Goal: Transaction & Acquisition: Book appointment/travel/reservation

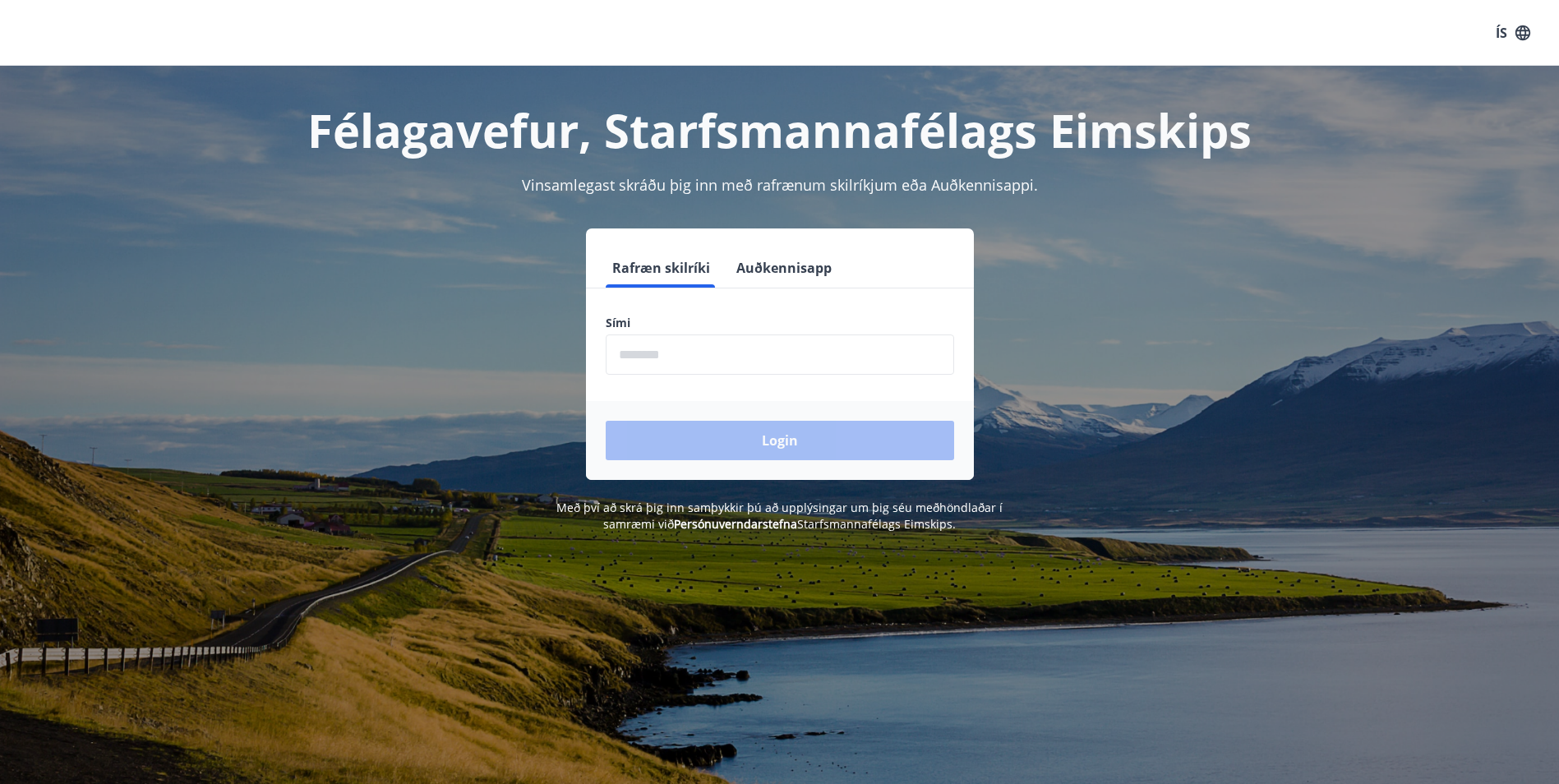
click at [784, 350] on input "phone" at bounding box center [780, 355] width 348 height 40
type input "********"
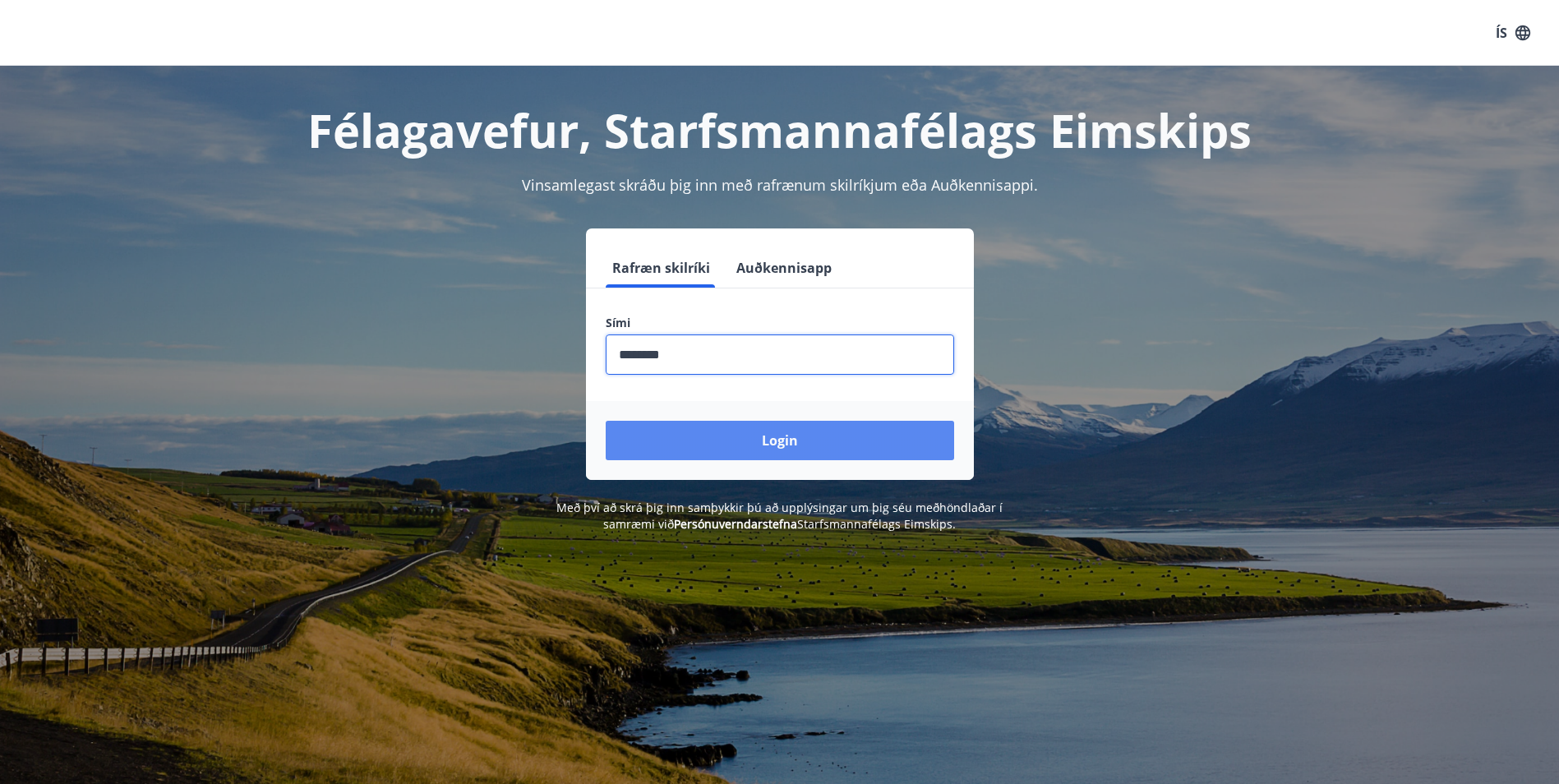
click at [737, 442] on button "Login" at bounding box center [780, 440] width 348 height 39
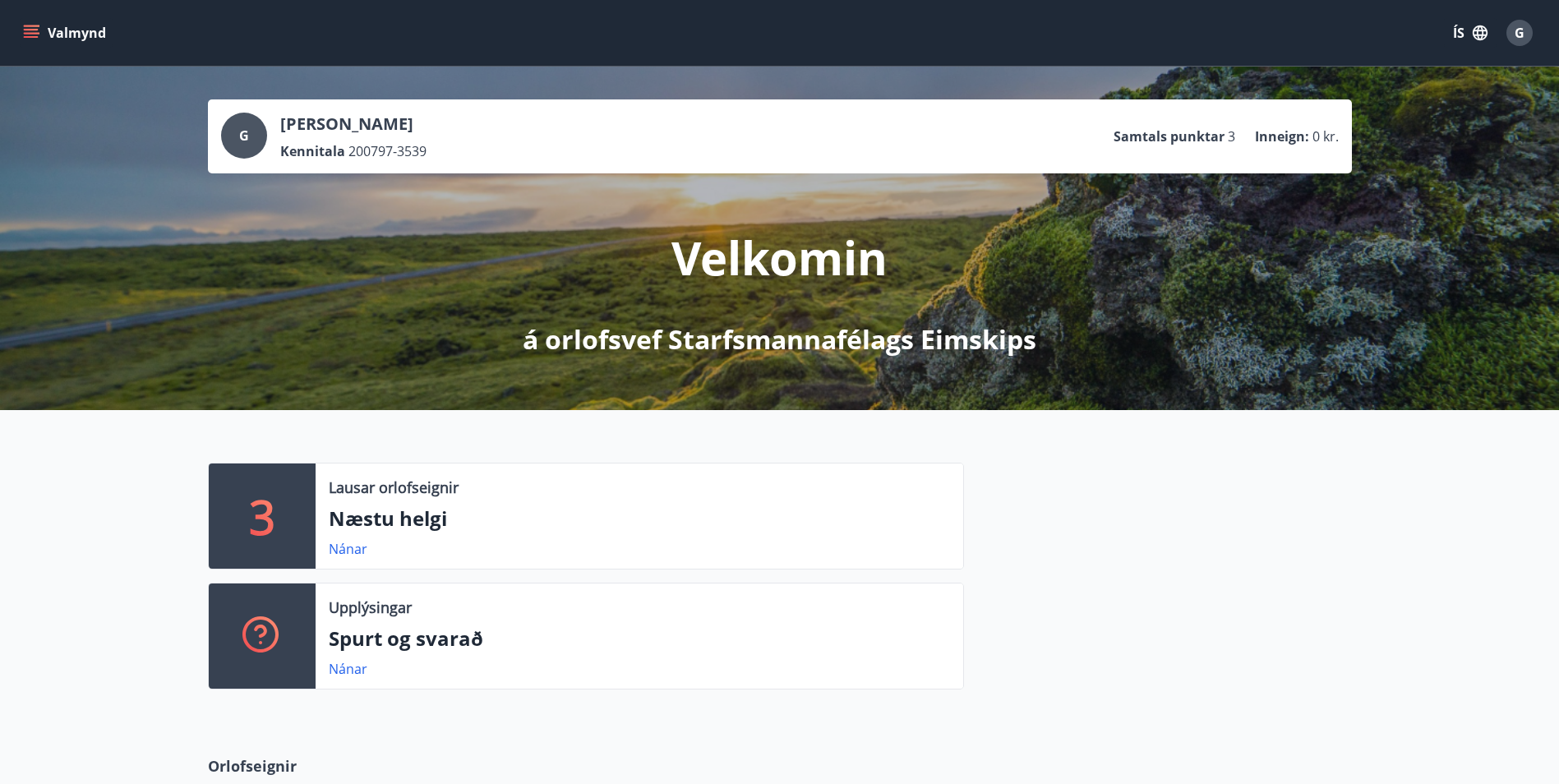
click at [1170, 146] on ul "Samtals punktar 3 Inneign : 0 kr." at bounding box center [1225, 136] width 225 height 32
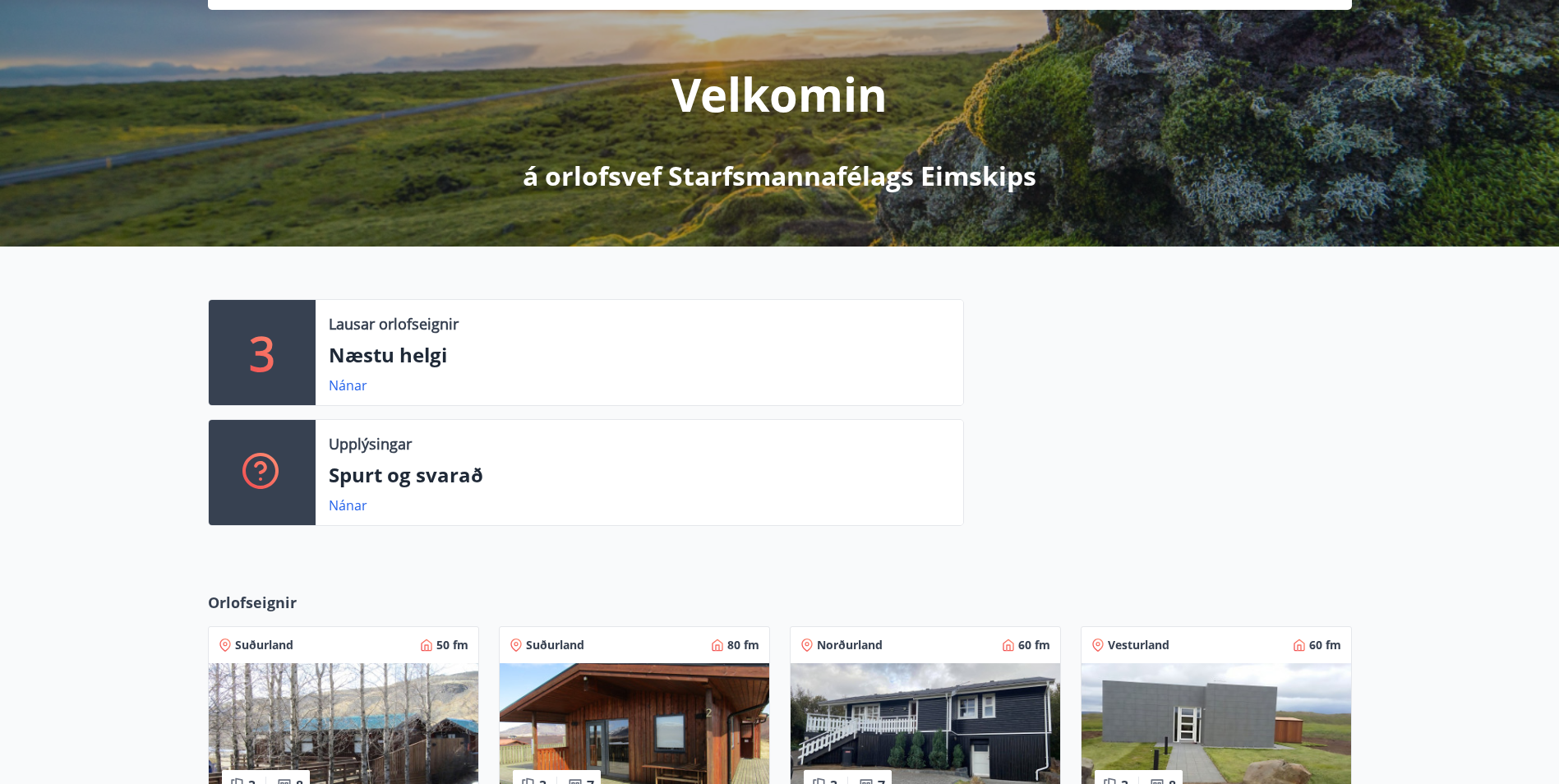
scroll to position [164, 0]
click at [338, 506] on link "Nánar" at bounding box center [348, 504] width 38 height 18
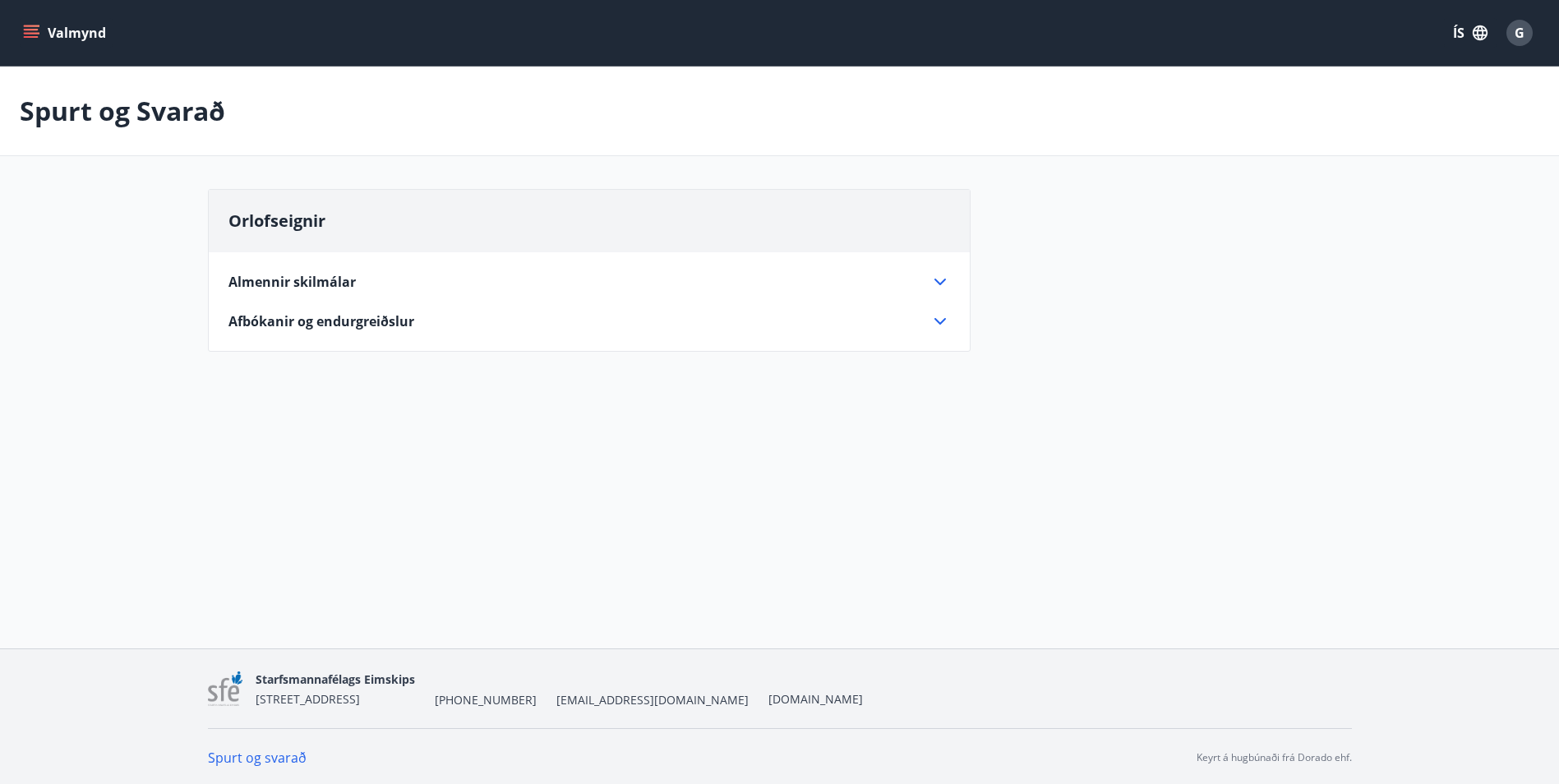
click at [628, 267] on div "Almennir skilmálar Eignin er leigð með húsgögnum, svefnstæðum, borðbúnaði og öð…" at bounding box center [589, 292] width 761 height 78
click at [945, 278] on icon at bounding box center [940, 281] width 20 height 20
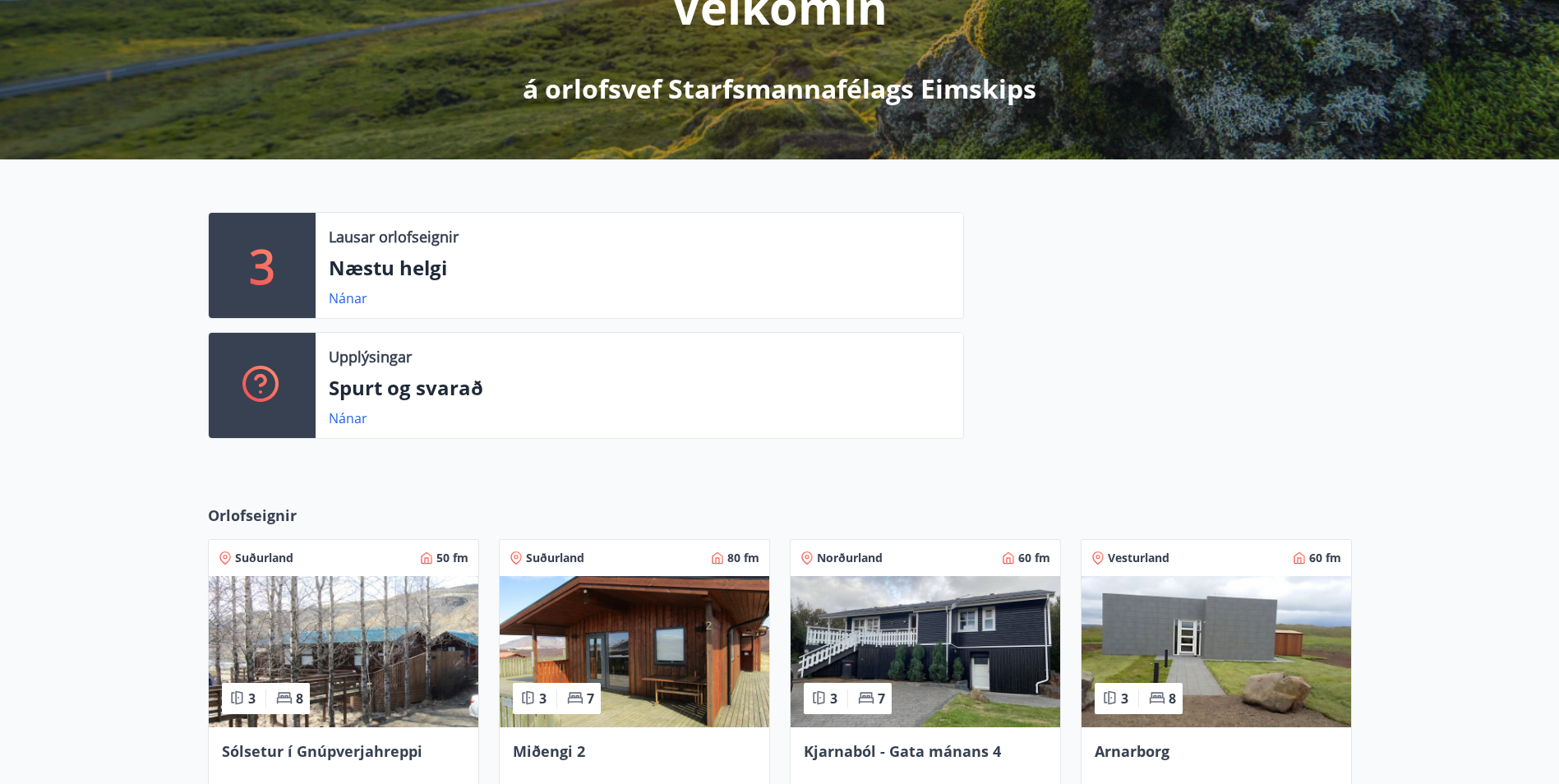
scroll to position [492, 0]
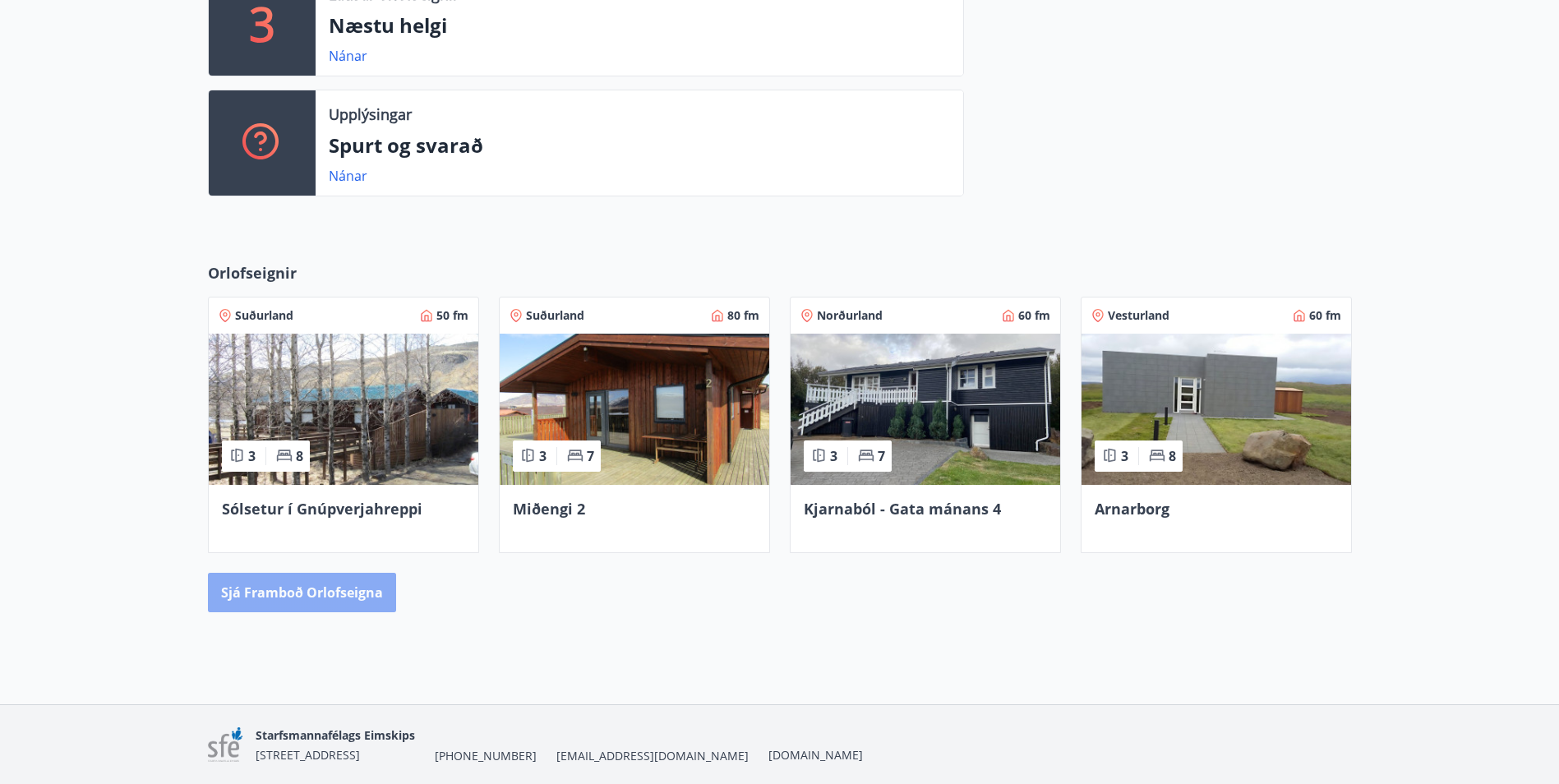
click at [382, 602] on button "Sjá framboð orlofseigna" at bounding box center [301, 592] width 188 height 39
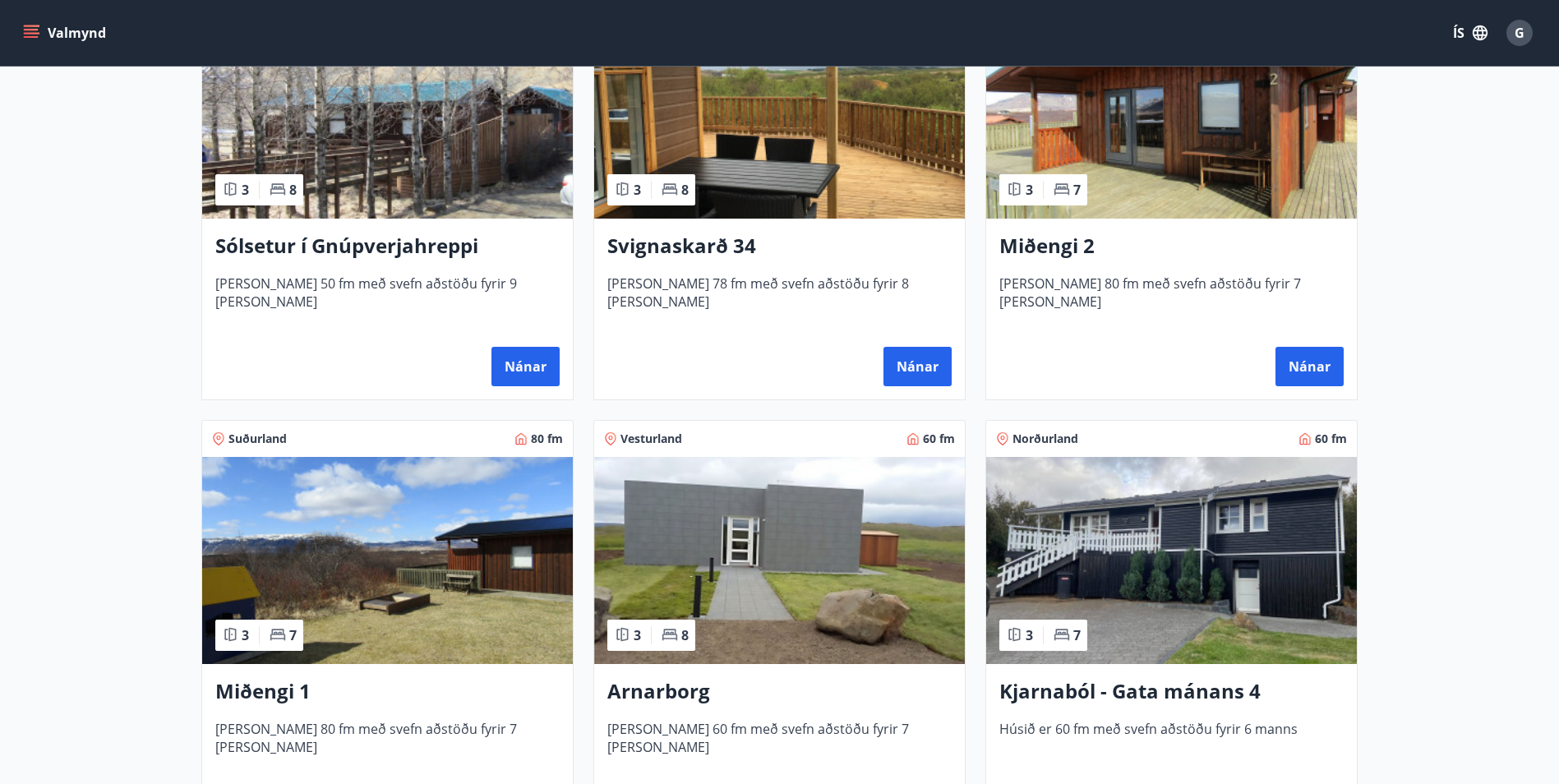
scroll to position [492, 0]
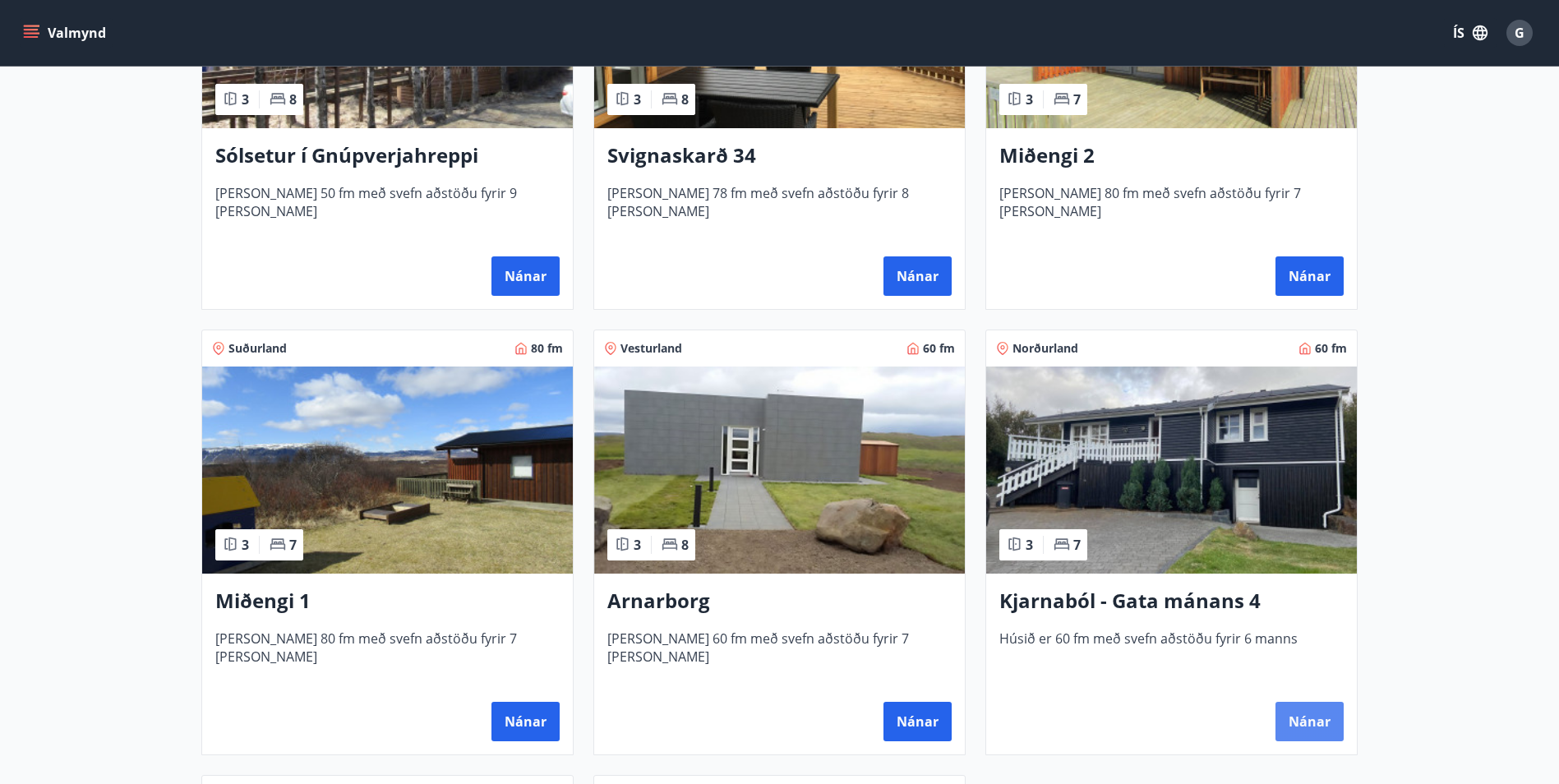
click at [1314, 719] on button "Nánar" at bounding box center [1308, 721] width 68 height 39
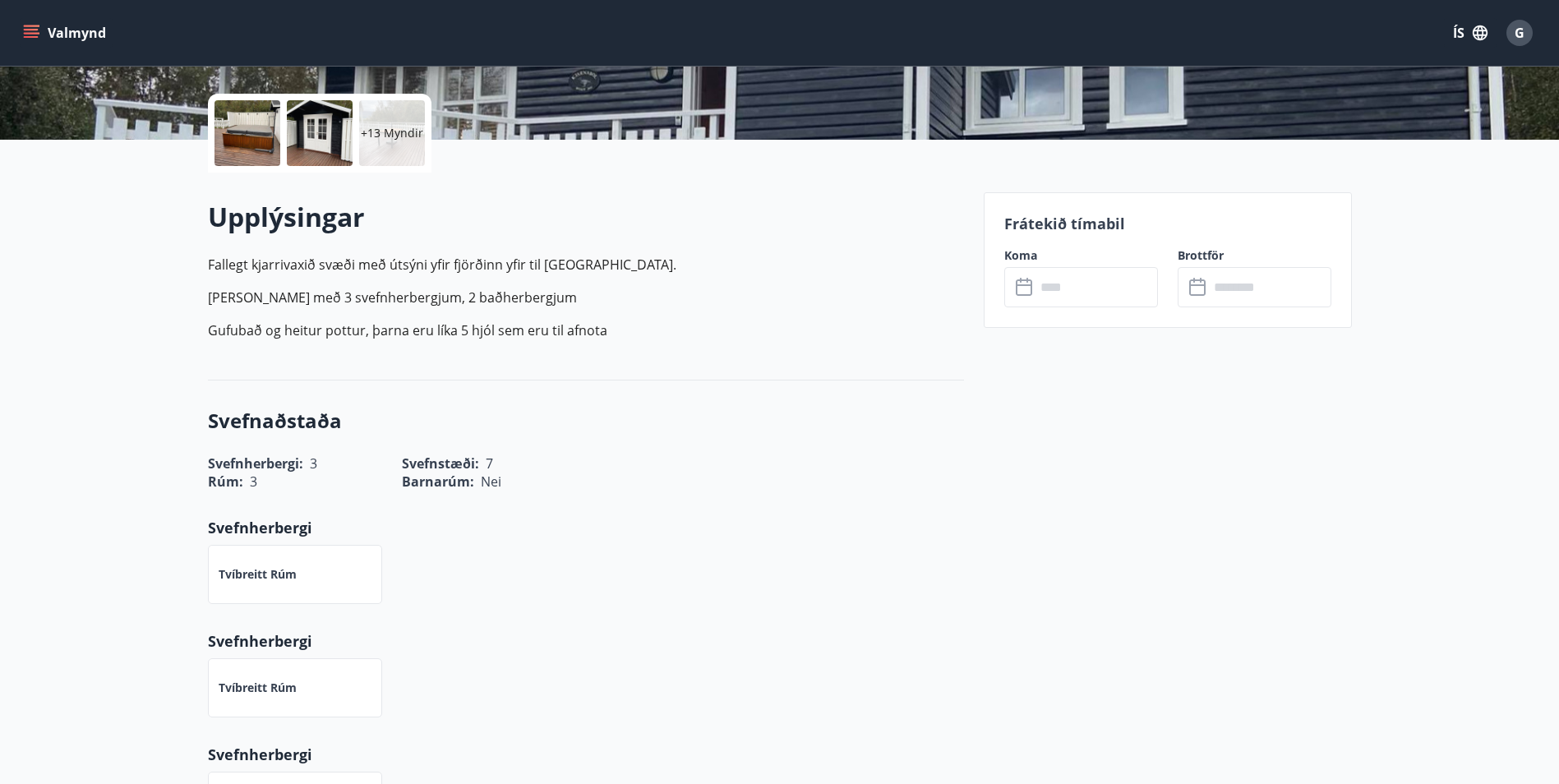
scroll to position [62, 0]
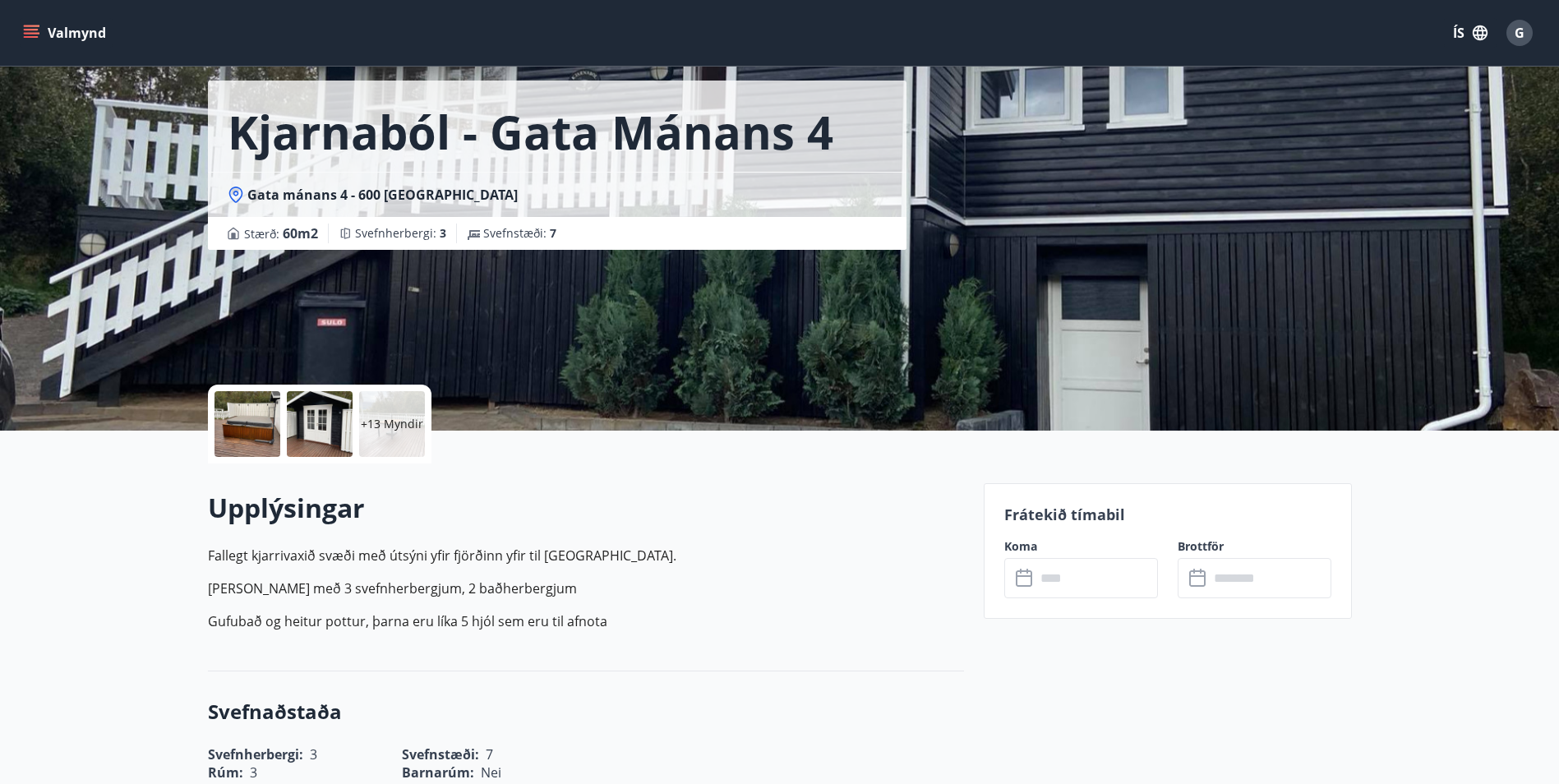
click at [1023, 577] on icon at bounding box center [1025, 578] width 20 height 20
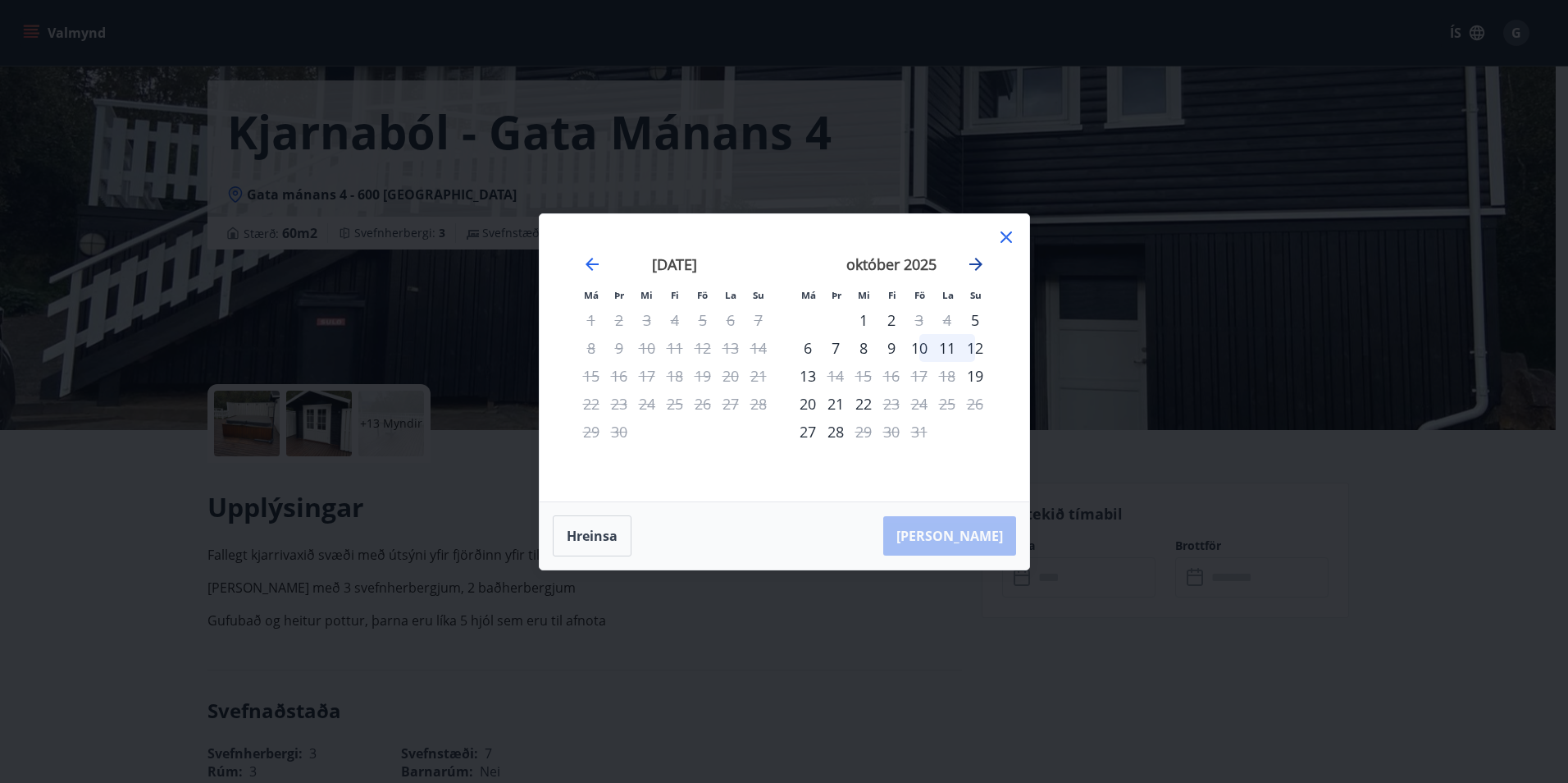
click at [981, 271] on icon "Move forward to switch to the next month." at bounding box center [975, 264] width 20 height 20
click at [987, 264] on div "nóvember 2025" at bounding box center [891, 270] width 195 height 73
click at [971, 266] on icon "Move forward to switch to the next month." at bounding box center [975, 264] width 20 height 20
click at [803, 375] on div "15" at bounding box center [807, 375] width 28 height 28
click at [923, 375] on div "19" at bounding box center [918, 375] width 28 height 28
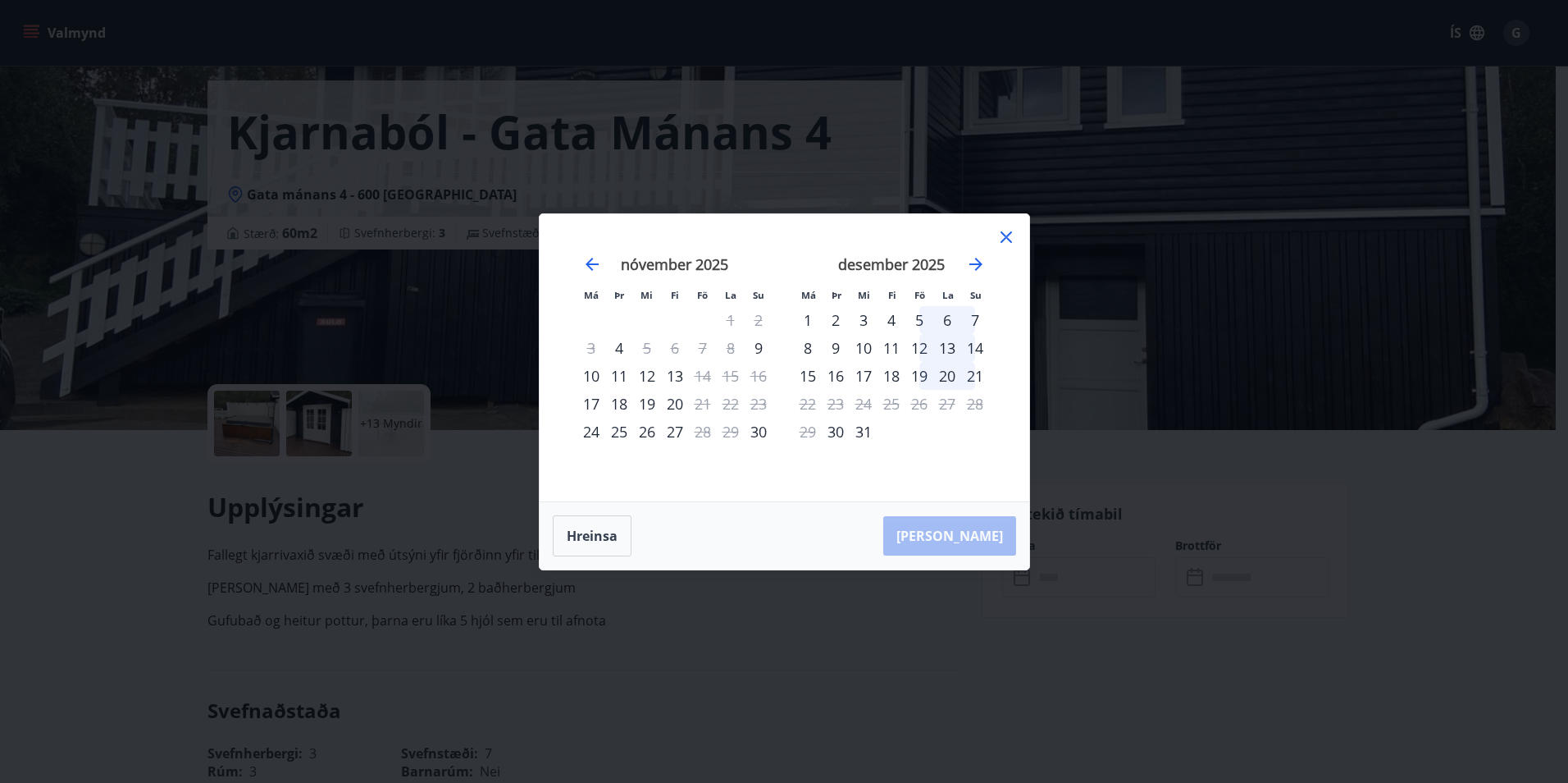
click at [941, 377] on div "20" at bounding box center [947, 375] width 28 height 28
click at [961, 372] on div "21" at bounding box center [974, 375] width 28 height 28
click at [805, 405] on div "22" at bounding box center [807, 403] width 28 height 28
click at [940, 373] on div "20" at bounding box center [947, 375] width 28 height 28
drag, startPoint x: 940, startPoint y: 373, endPoint x: 882, endPoint y: 446, distance: 93.2
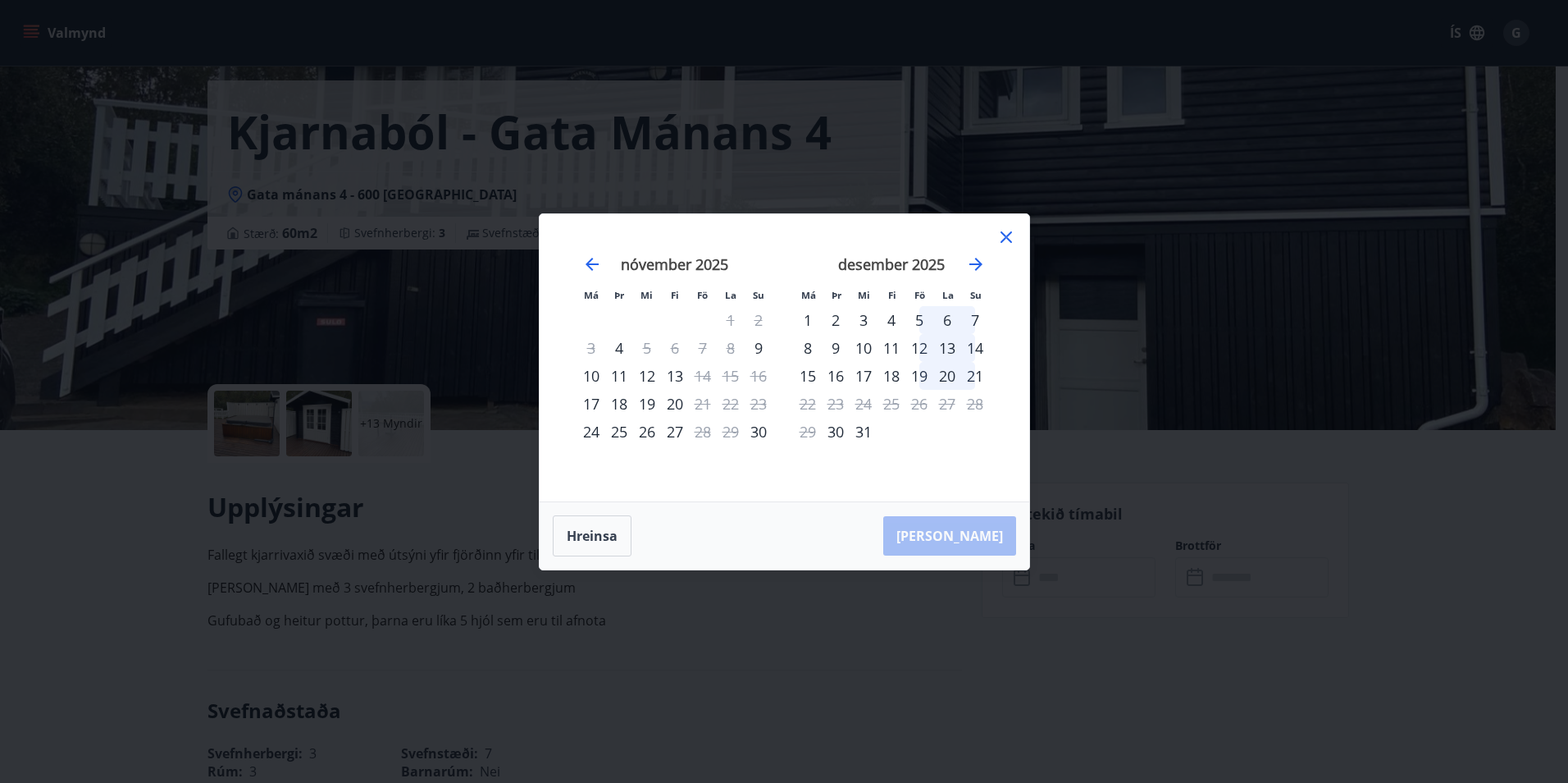
click at [882, 446] on div "desember 2025 1 2 3 4 5 6 7 8 9 10 11 12 13 14 15 16 17 18 19 20 21 22 23 24 25…" at bounding box center [890, 369] width 217 height 269
click at [861, 434] on div "31" at bounding box center [863, 431] width 28 height 28
click at [837, 434] on div "30" at bounding box center [835, 431] width 28 height 28
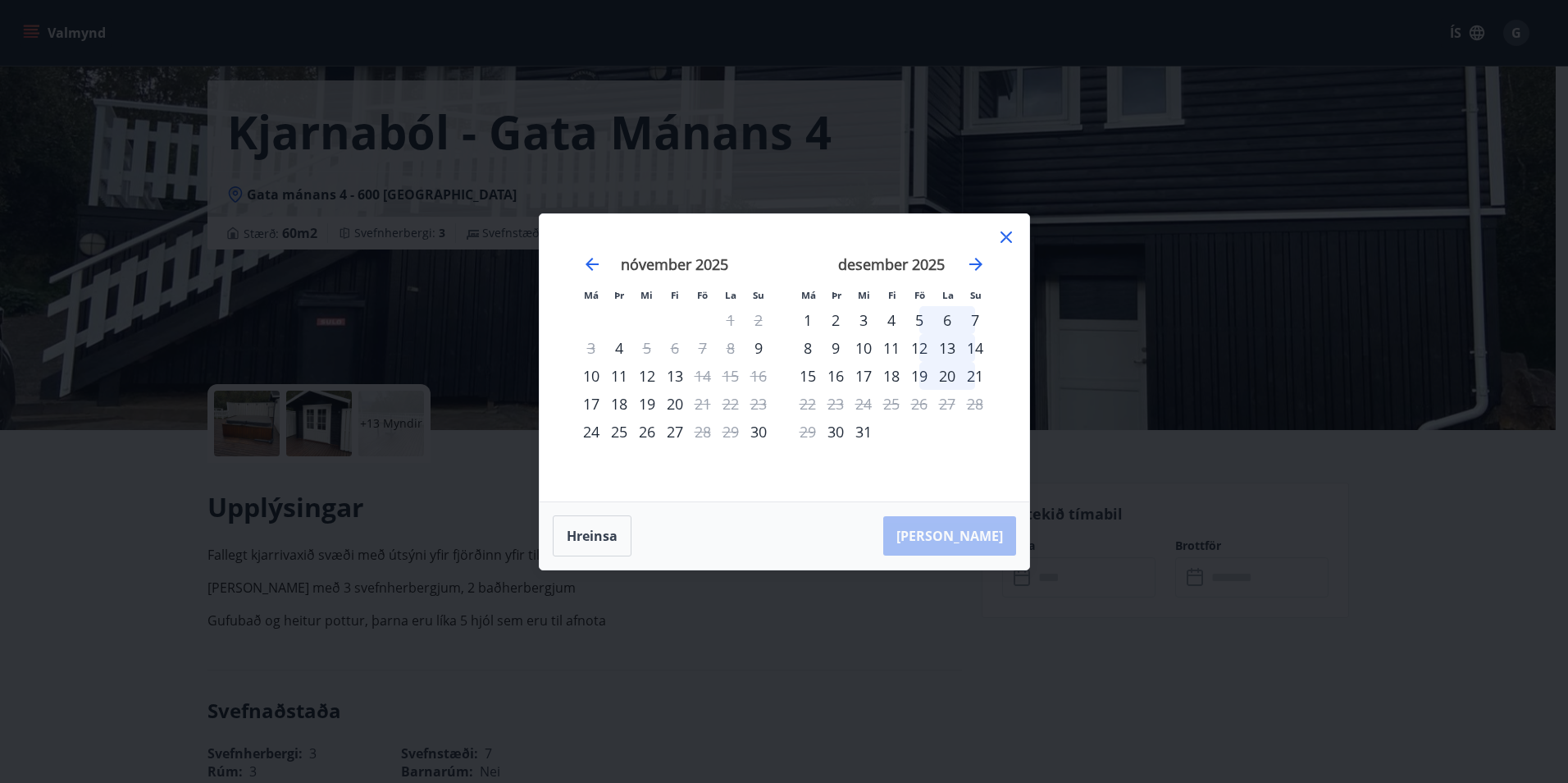
click at [837, 341] on div "9" at bounding box center [835, 348] width 28 height 28
click at [842, 327] on div "2" at bounding box center [835, 319] width 28 height 28
click at [842, 323] on div "2" at bounding box center [835, 319] width 28 height 28
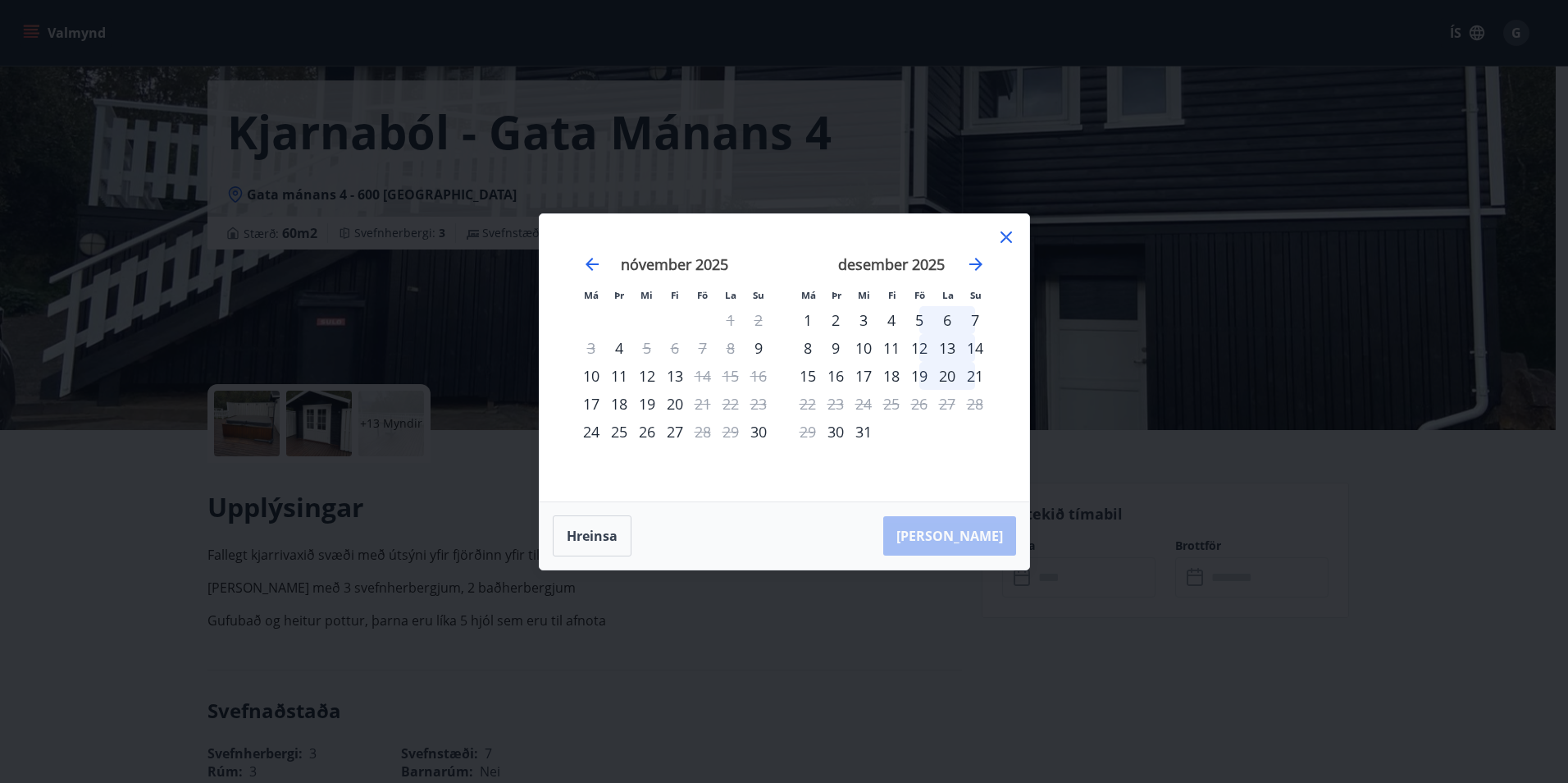
click at [857, 315] on div "3" at bounding box center [863, 319] width 28 height 28
drag, startPoint x: 857, startPoint y: 315, endPoint x: 914, endPoint y: 319, distance: 57.1
click at [858, 315] on div "3" at bounding box center [863, 319] width 28 height 28
click at [971, 263] on icon "Move forward to switch to the next month." at bounding box center [975, 264] width 20 height 20
click at [925, 393] on div "23" at bounding box center [918, 403] width 28 height 28
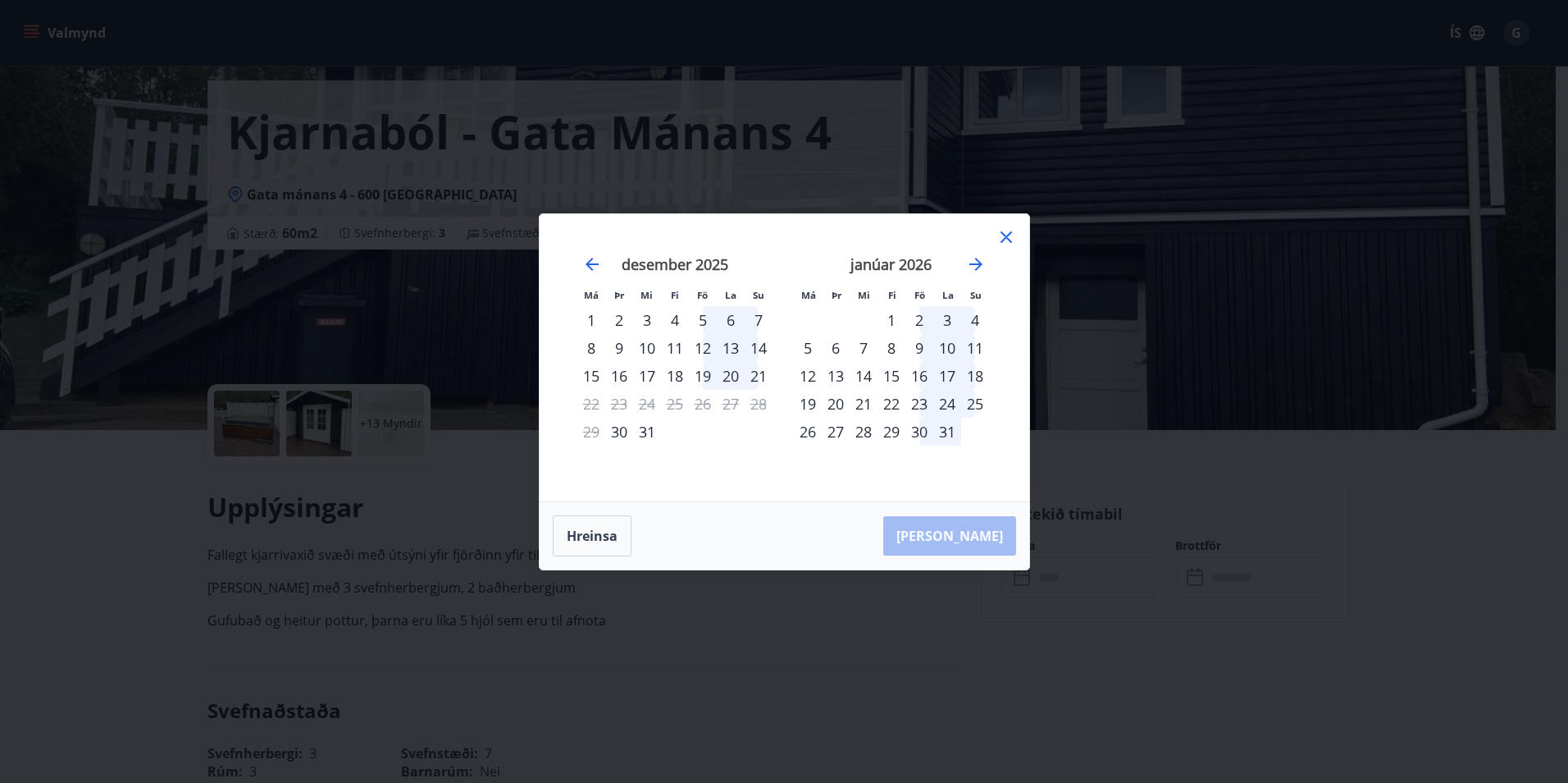
click at [949, 365] on div "17" at bounding box center [947, 375] width 28 height 28
click at [951, 317] on div "3" at bounding box center [947, 319] width 28 height 28
click at [944, 399] on div "24" at bounding box center [947, 403] width 28 height 28
click at [946, 417] on div "31" at bounding box center [947, 431] width 28 height 28
click at [946, 434] on div "31" at bounding box center [947, 431] width 28 height 28
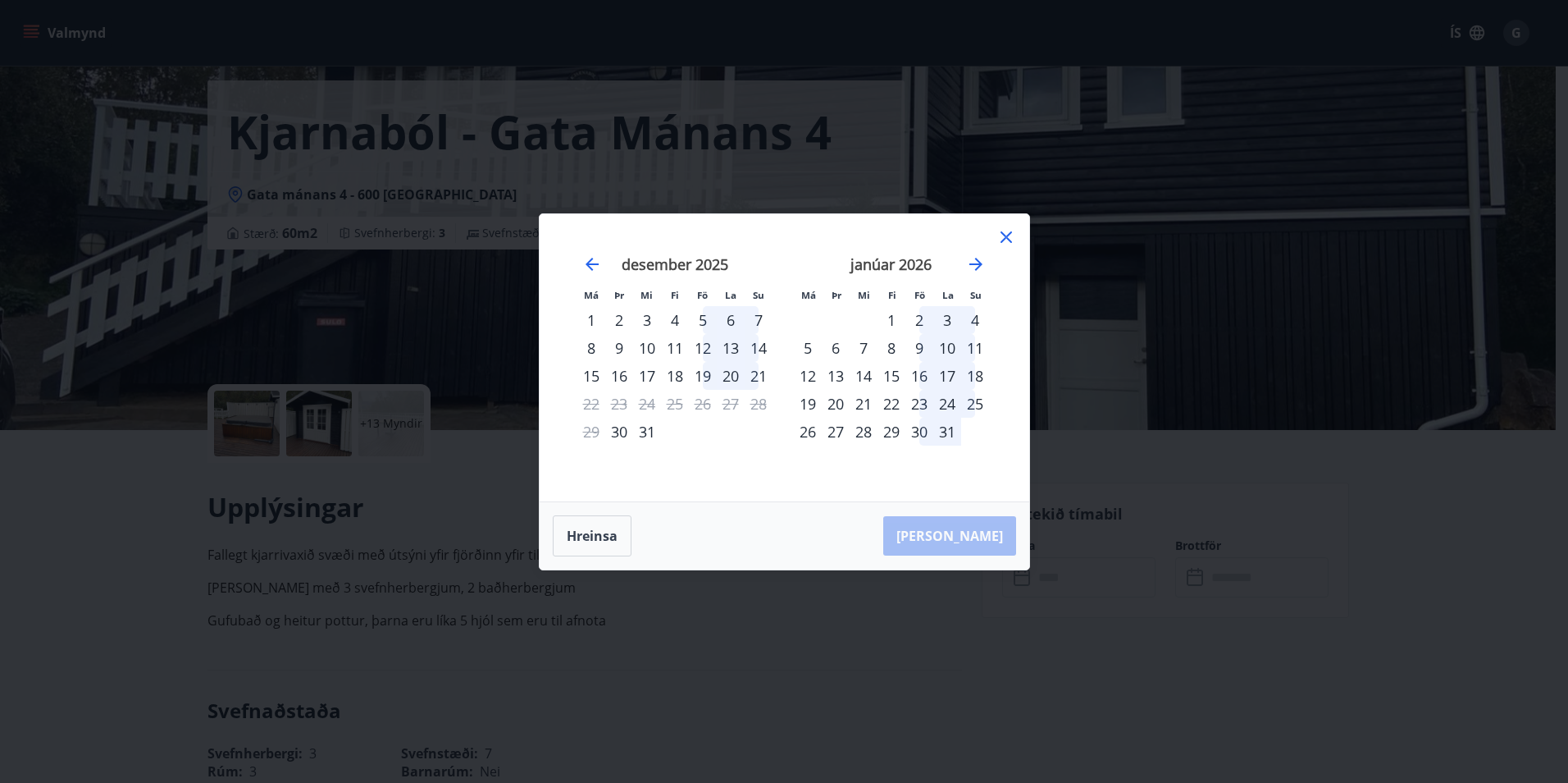
click at [926, 434] on div "30" at bounding box center [918, 431] width 28 height 28
click at [896, 428] on div "29" at bounding box center [890, 431] width 28 height 28
click at [892, 428] on div "29" at bounding box center [890, 431] width 28 height 28
click at [866, 424] on div "28" at bounding box center [863, 431] width 28 height 28
click at [853, 424] on div "28" at bounding box center [863, 431] width 28 height 28
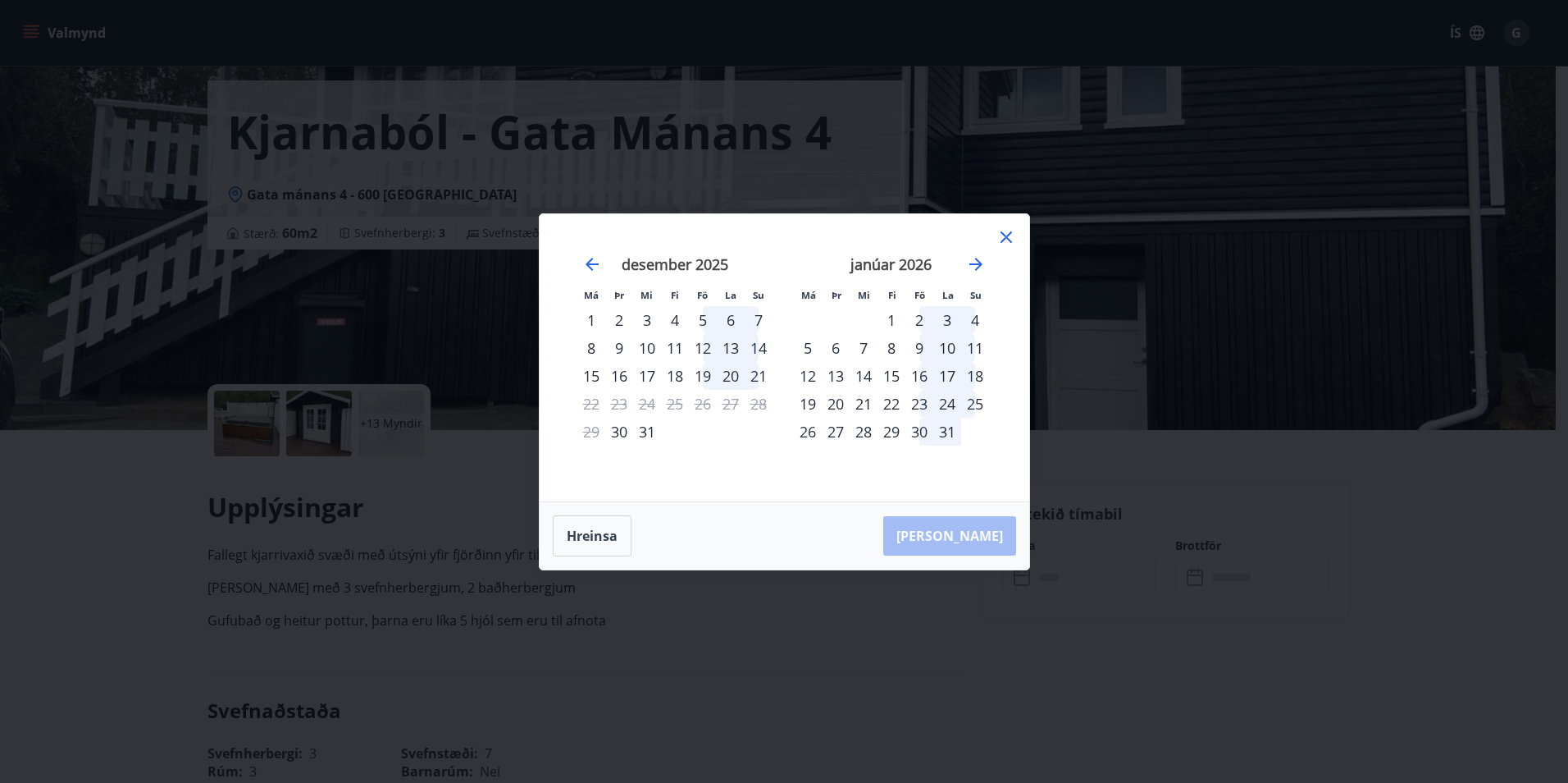
click at [750, 373] on div "21" at bounding box center [758, 375] width 28 height 28
click at [730, 373] on div "20" at bounding box center [730, 375] width 28 height 28
click at [713, 339] on div "12" at bounding box center [702, 348] width 28 height 28
click at [742, 313] on div "6" at bounding box center [730, 319] width 28 height 28
click at [723, 309] on div "6" at bounding box center [730, 319] width 28 height 28
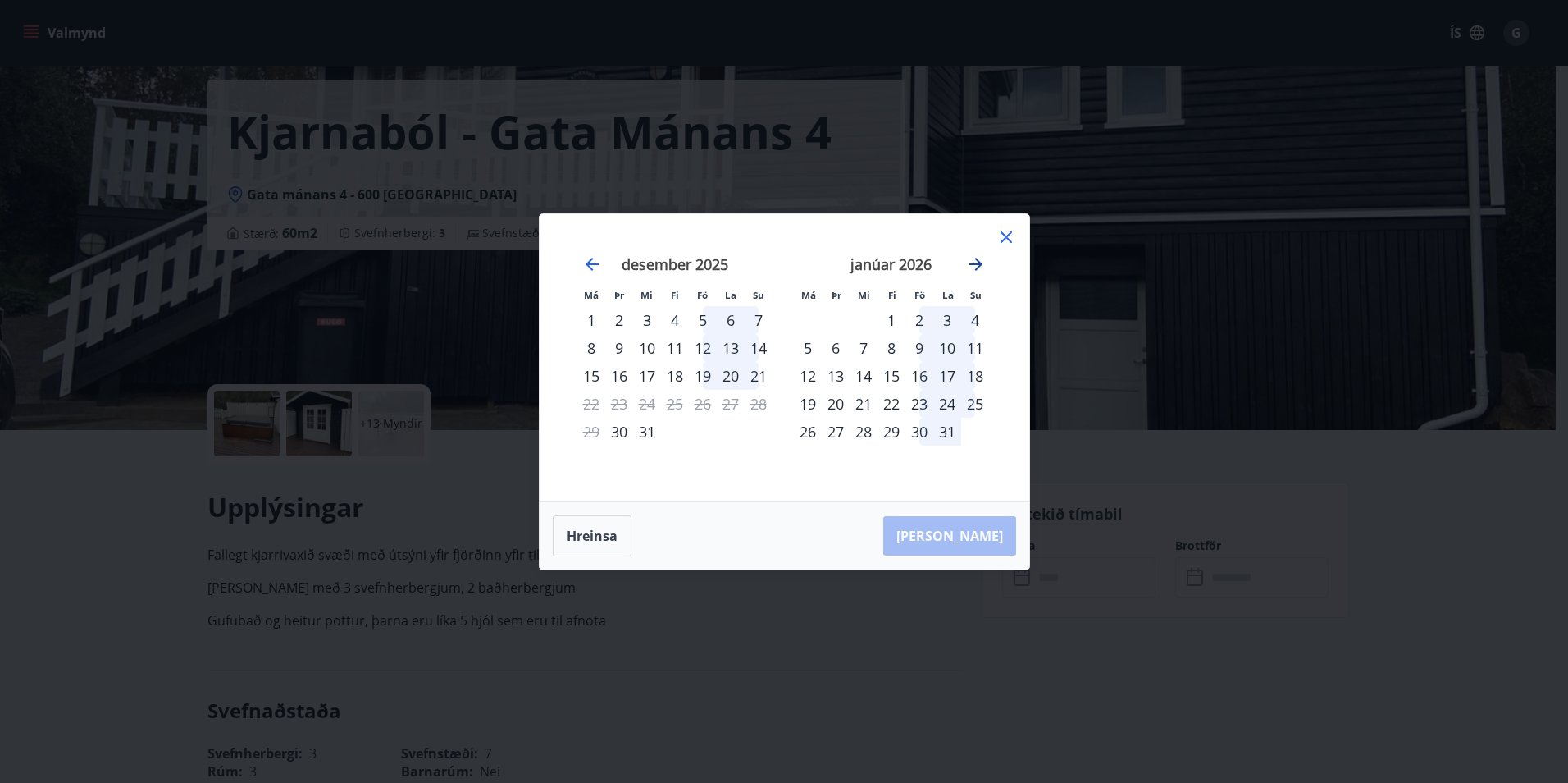
click at [983, 263] on icon "Move forward to switch to the next month." at bounding box center [975, 264] width 20 height 20
click at [822, 390] on div "17" at bounding box center [835, 403] width 28 height 28
click at [834, 399] on div "17" at bounding box center [835, 403] width 28 height 28
drag, startPoint x: 848, startPoint y: 420, endPoint x: 852, endPoint y: 457, distance: 37.2
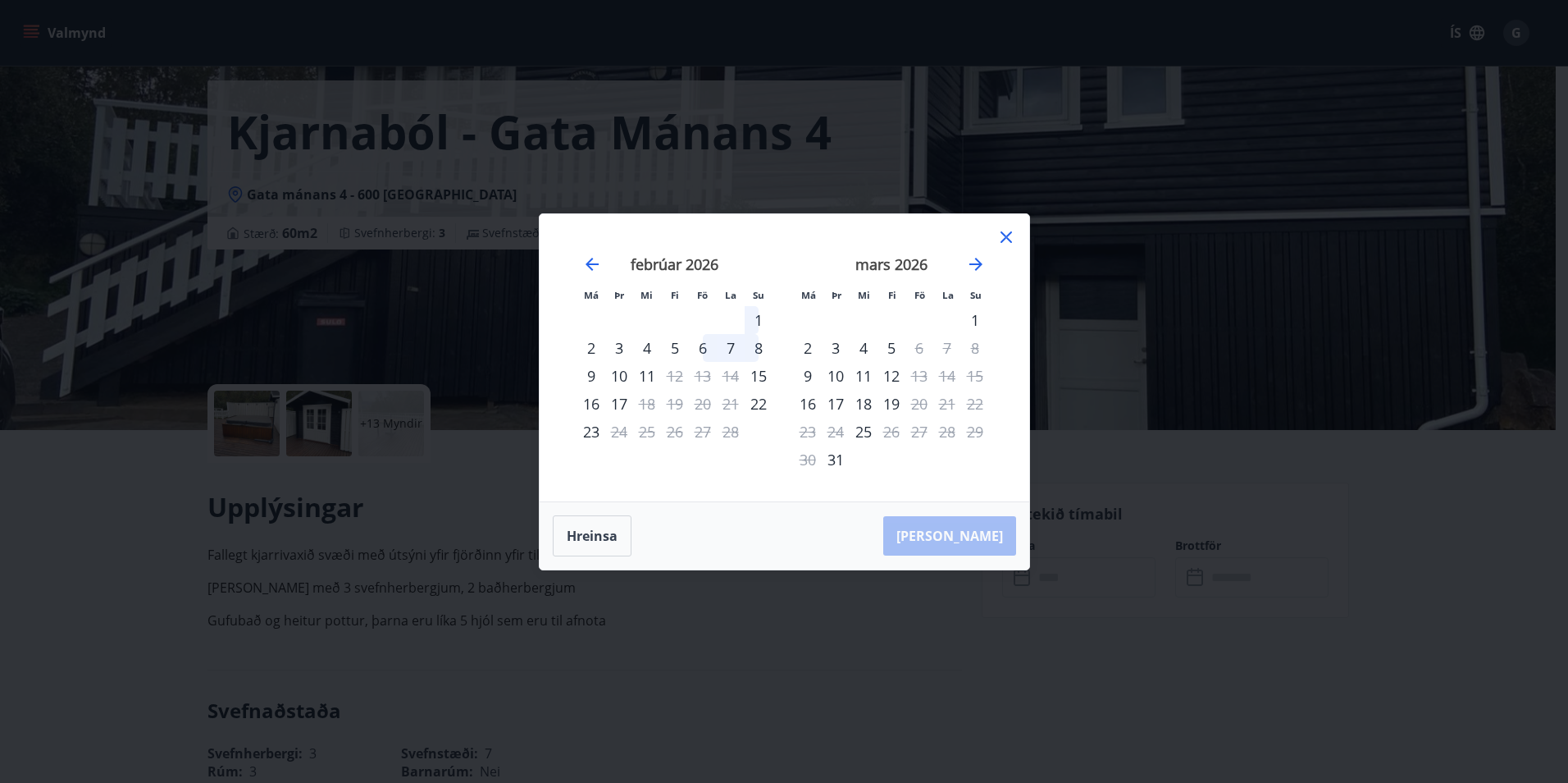
click at [849, 423] on div "25" at bounding box center [863, 431] width 28 height 28
click at [851, 462] on td "Calendar" at bounding box center [863, 459] width 28 height 28
click at [842, 461] on div "31" at bounding box center [835, 459] width 28 height 28
click at [868, 428] on div "25" at bounding box center [863, 431] width 28 height 28
click at [862, 393] on div "Aðeins innritun í boði" at bounding box center [866, 385] width 145 height 43
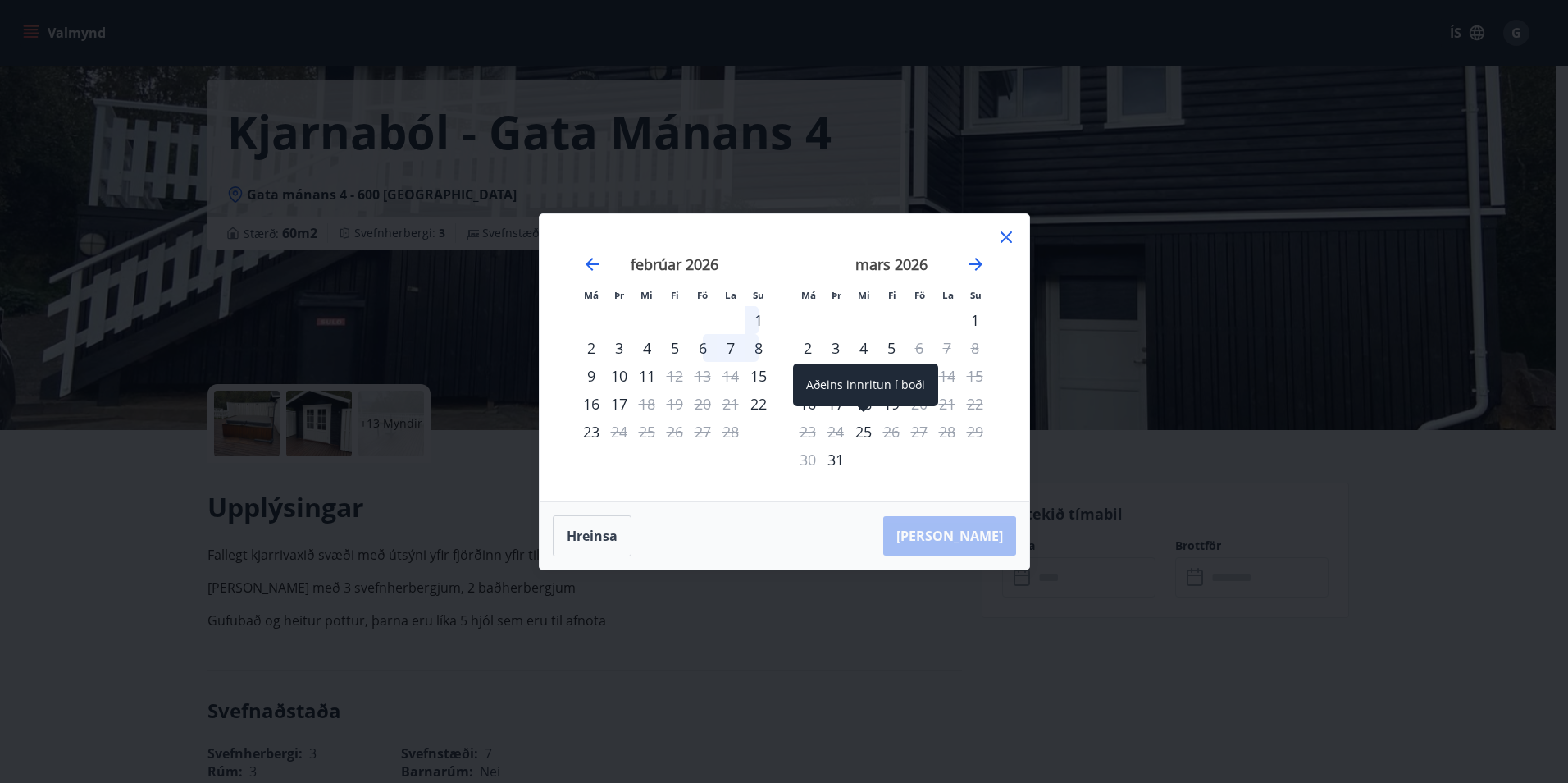
click at [861, 370] on div "Aðeins innritun í boði" at bounding box center [866, 385] width 145 height 43
click at [857, 315] on td "Calendar" at bounding box center [863, 319] width 28 height 28
click at [859, 340] on div "4" at bounding box center [863, 348] width 28 height 28
click at [980, 267] on icon "Move forward to switch to the next month." at bounding box center [975, 264] width 20 height 20
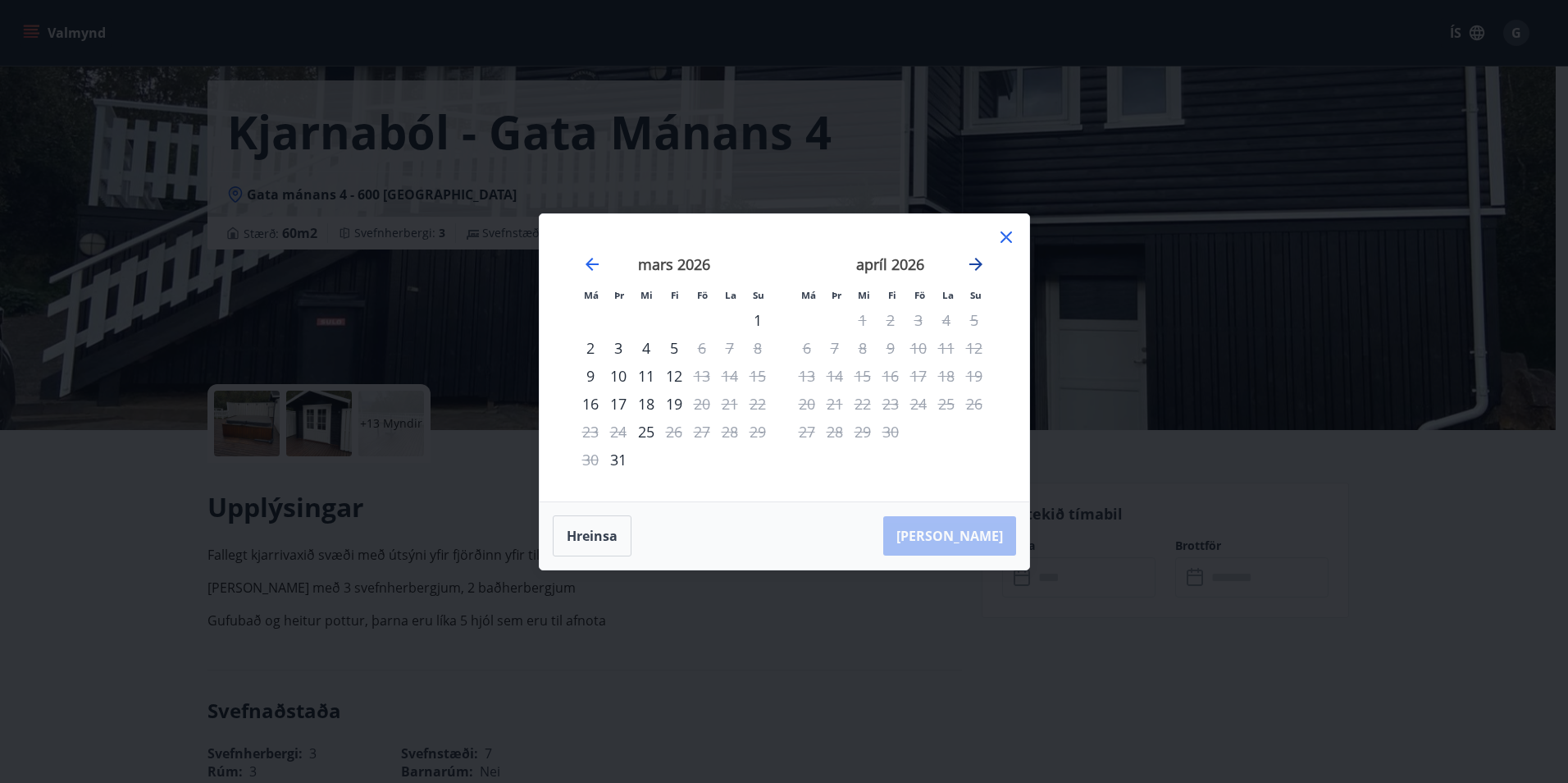
click at [980, 267] on icon "Move forward to switch to the next month." at bounding box center [975, 264] width 20 height 20
click at [596, 260] on icon "Move backward to switch to the previous month." at bounding box center [592, 264] width 20 height 20
click at [614, 374] on div "10" at bounding box center [618, 375] width 28 height 28
click at [641, 391] on div "18" at bounding box center [646, 403] width 28 height 28
click at [660, 428] on div "26" at bounding box center [674, 431] width 28 height 28
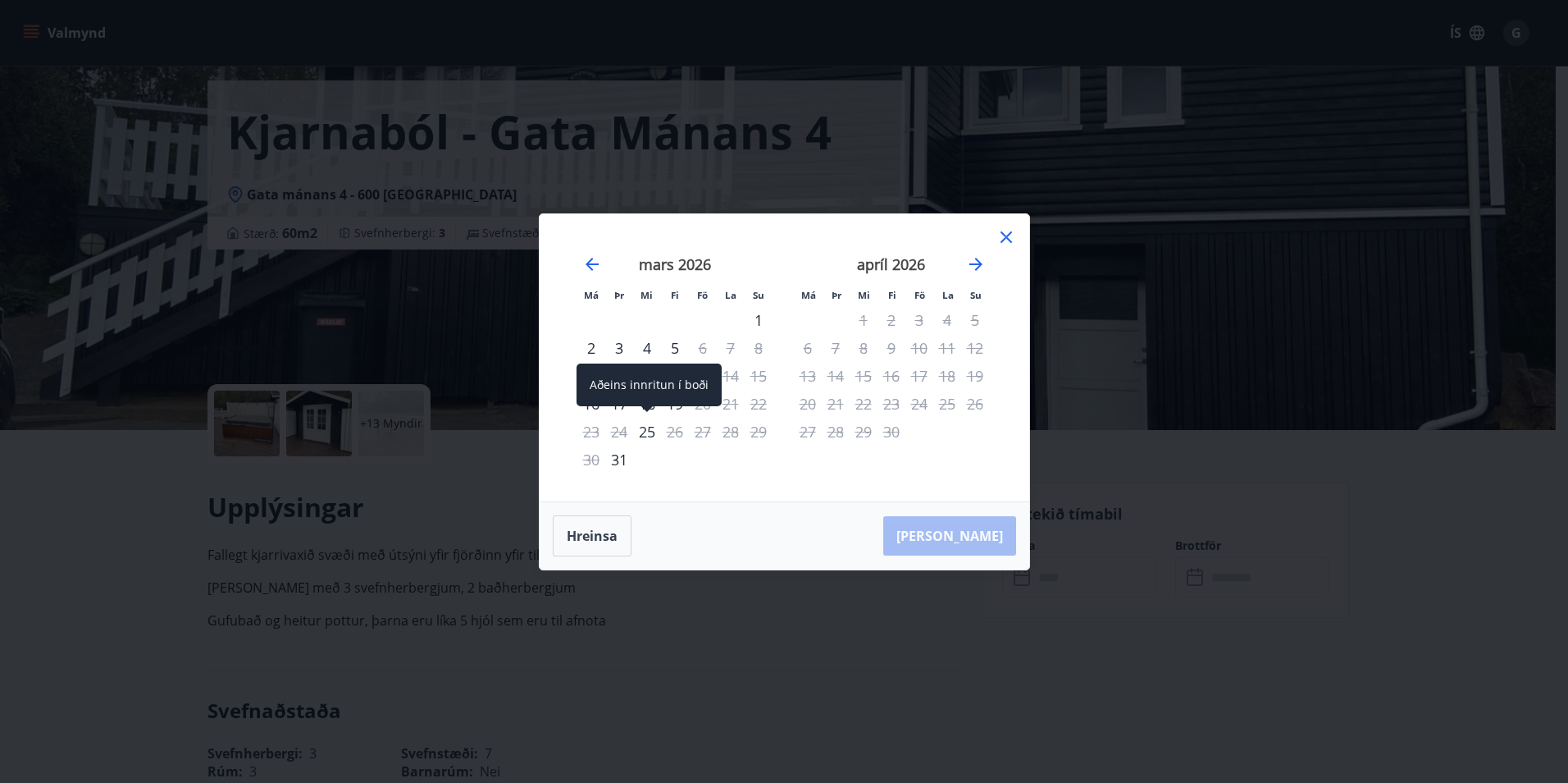
click at [638, 434] on div "25" at bounding box center [646, 431] width 28 height 28
click at [1007, 235] on icon at bounding box center [1006, 237] width 11 height 11
